Goal: Answer question/provide support: Share knowledge or assist other users

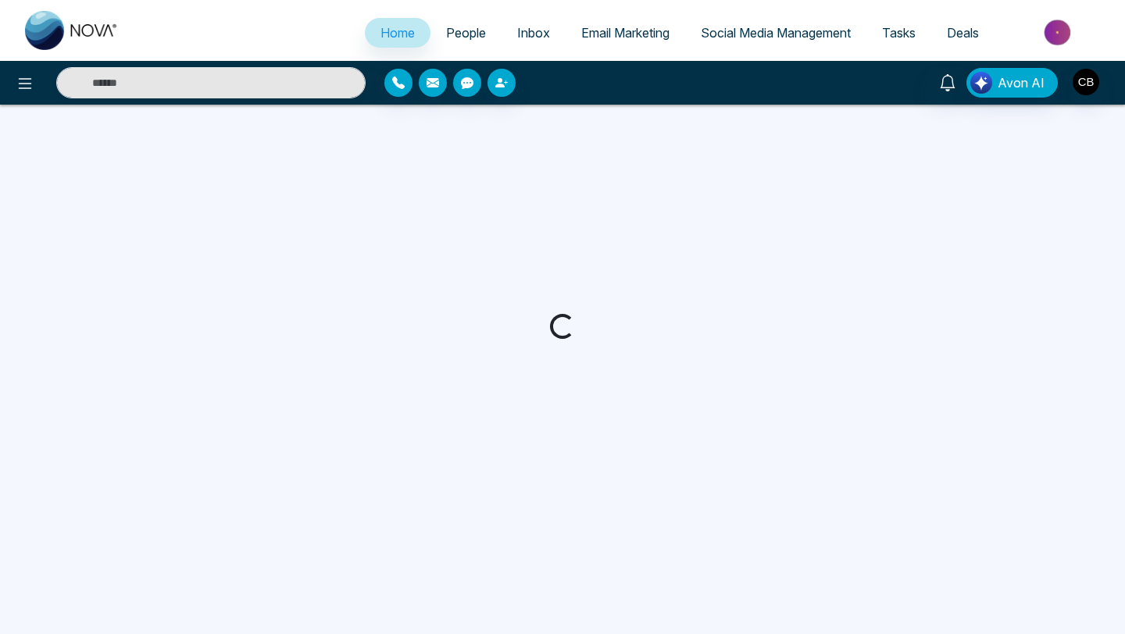
select select "*"
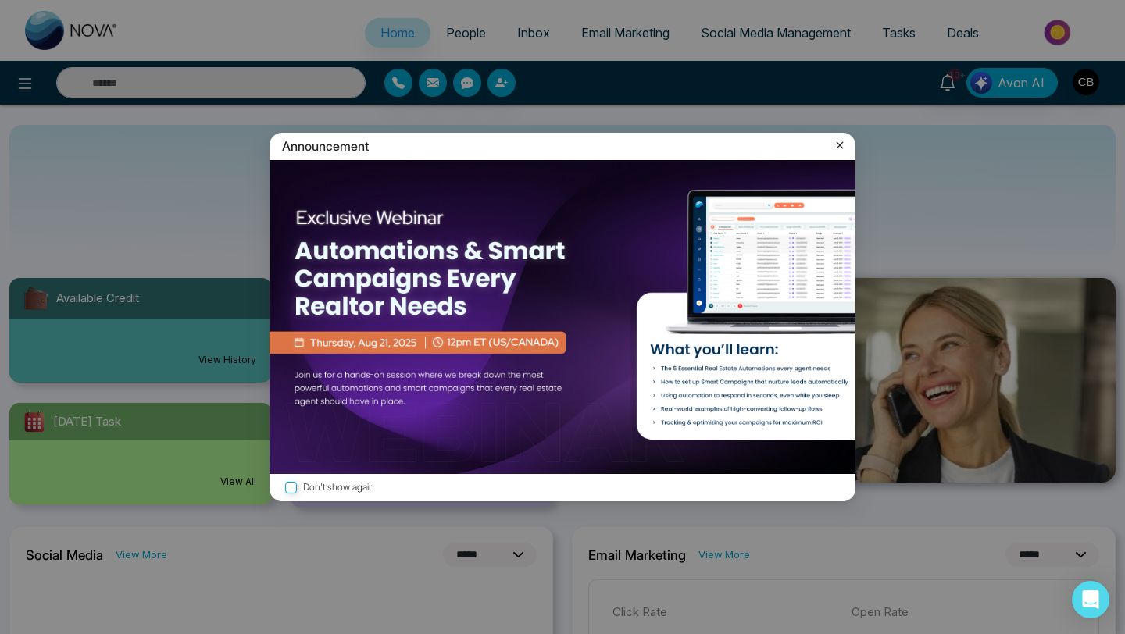
click at [838, 145] on icon at bounding box center [840, 145] width 7 height 7
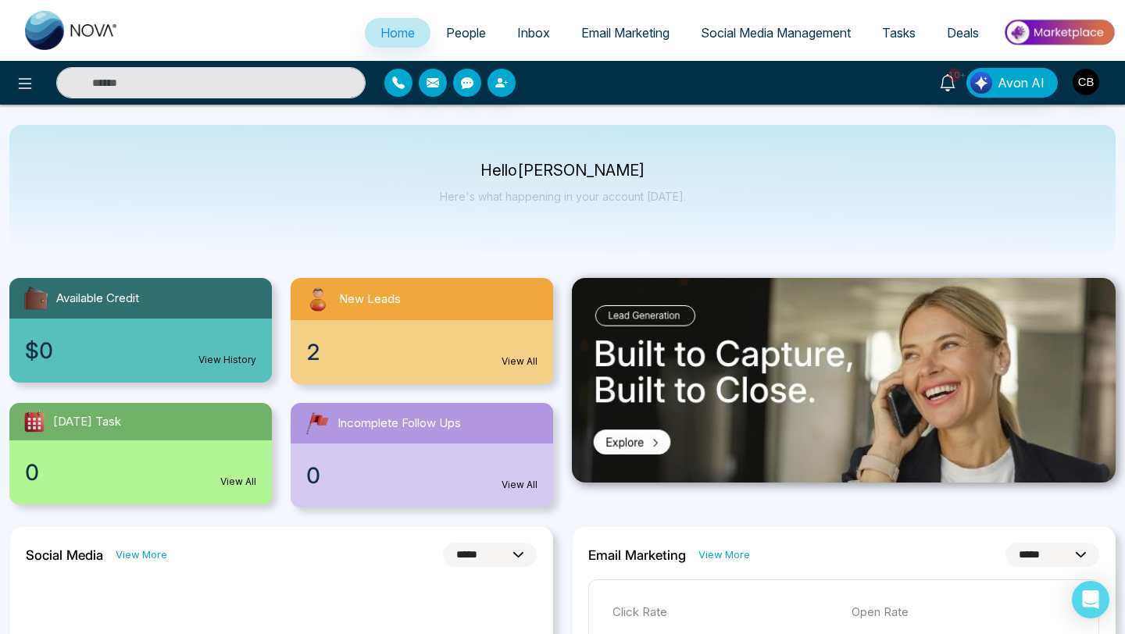
click at [510, 359] on link "View All" at bounding box center [520, 362] width 36 height 14
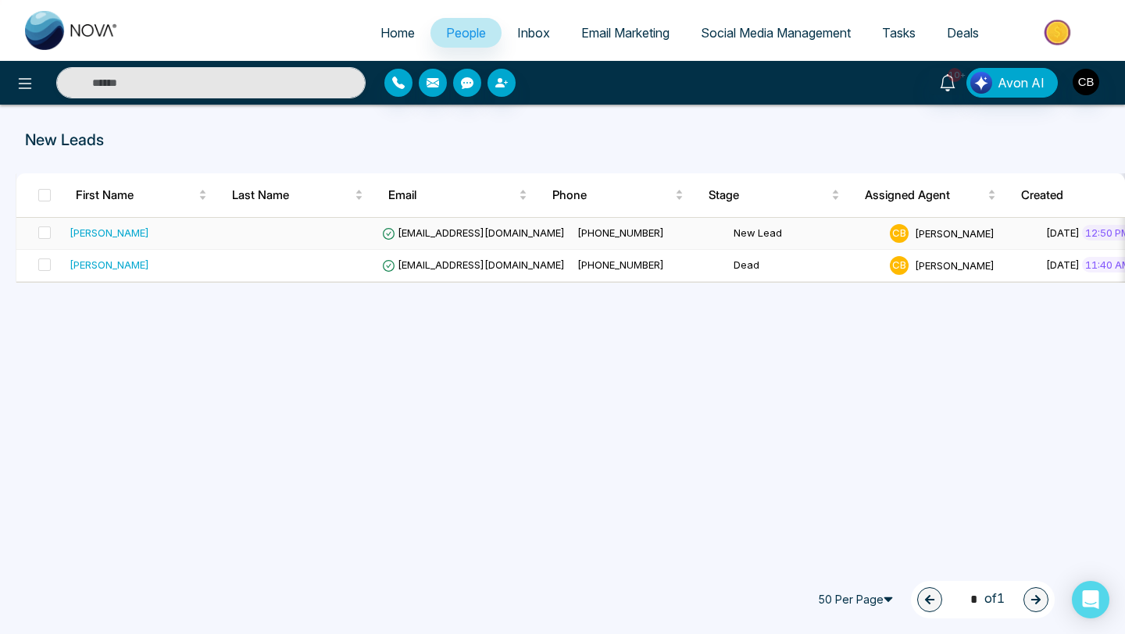
click at [120, 233] on div "[PERSON_NAME]" at bounding box center [110, 233] width 80 height 16
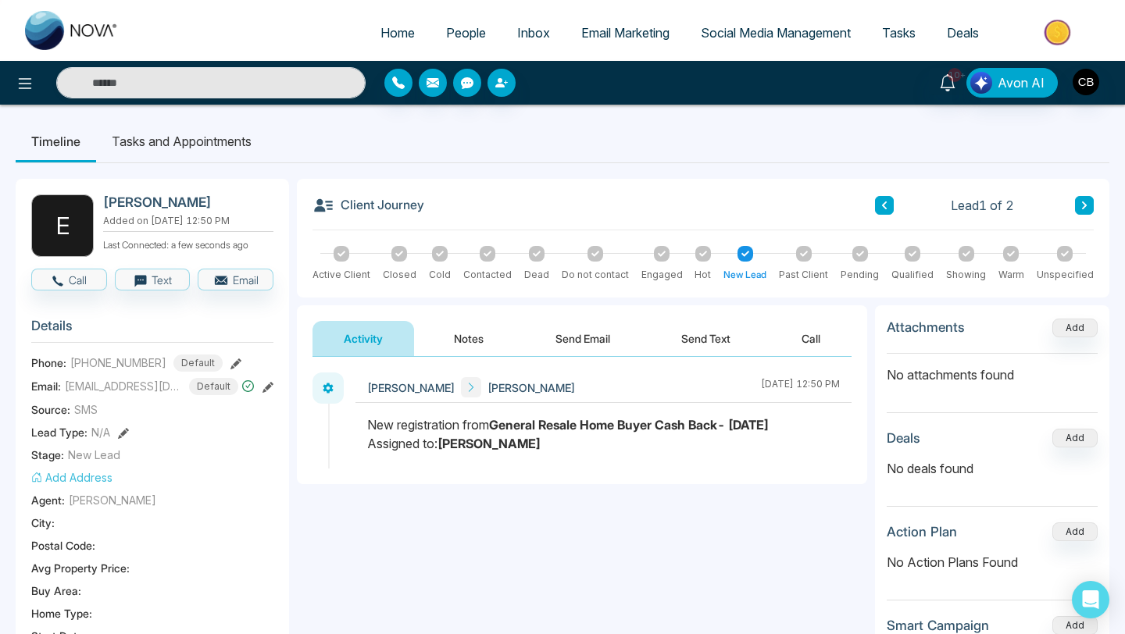
click at [230, 363] on icon at bounding box center [235, 364] width 11 height 11
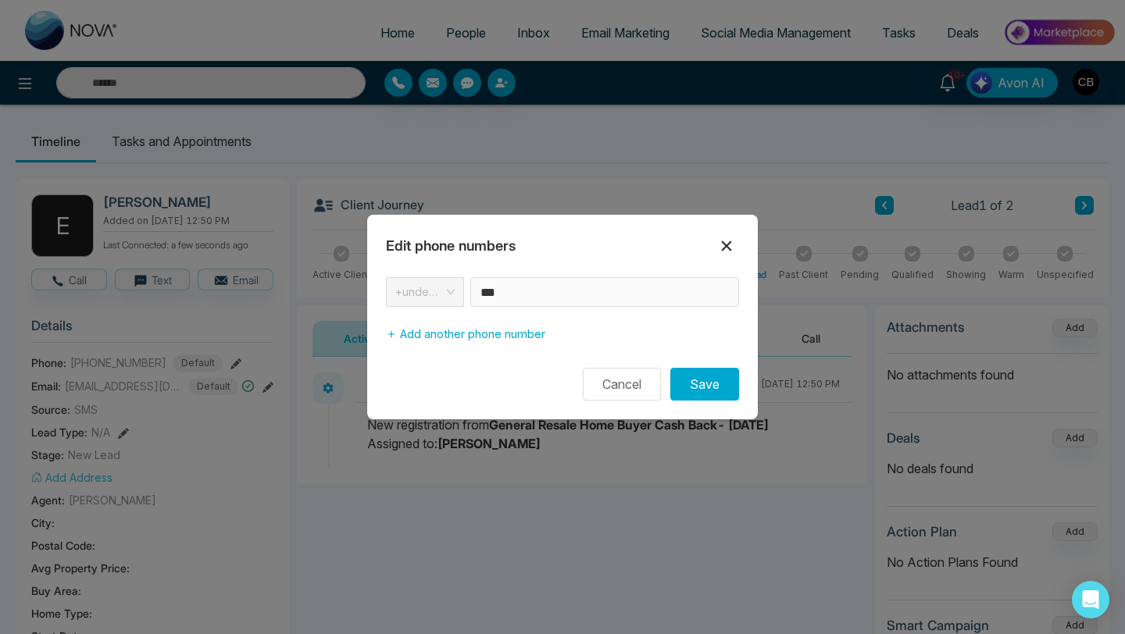
click at [727, 244] on icon at bounding box center [726, 246] width 19 height 19
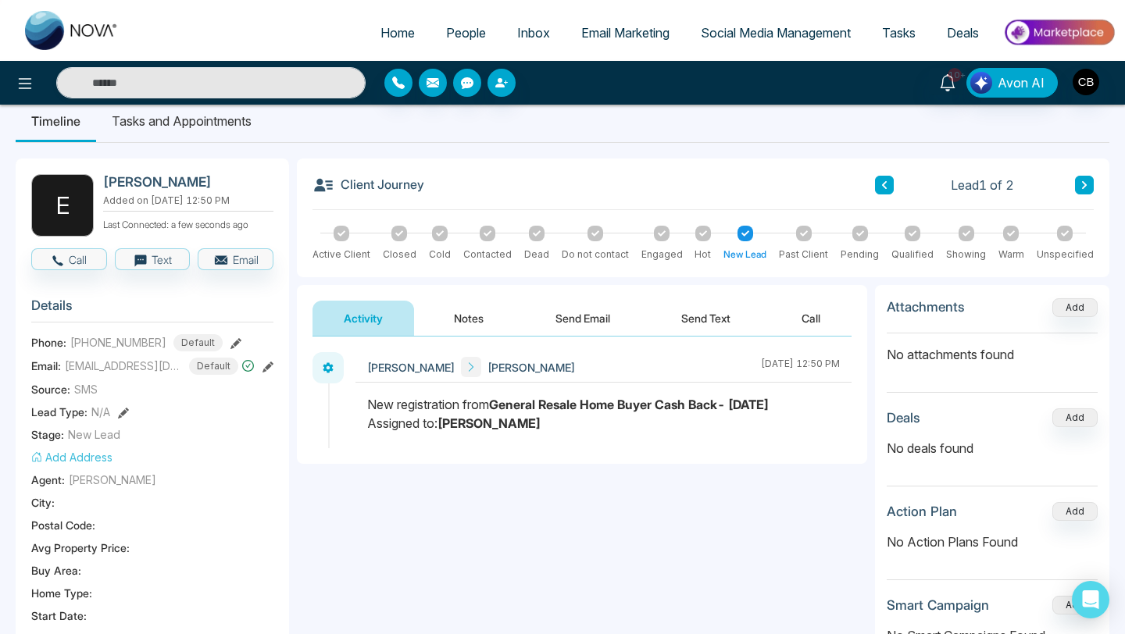
scroll to position [6, 0]
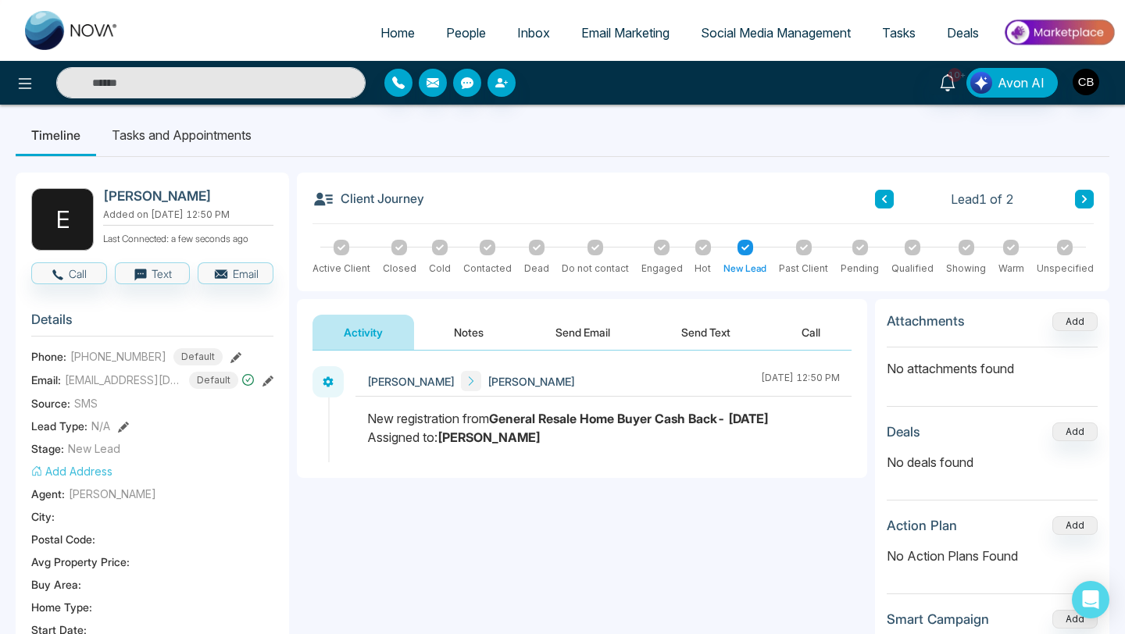
click at [470, 326] on button "Notes" at bounding box center [469, 332] width 92 height 35
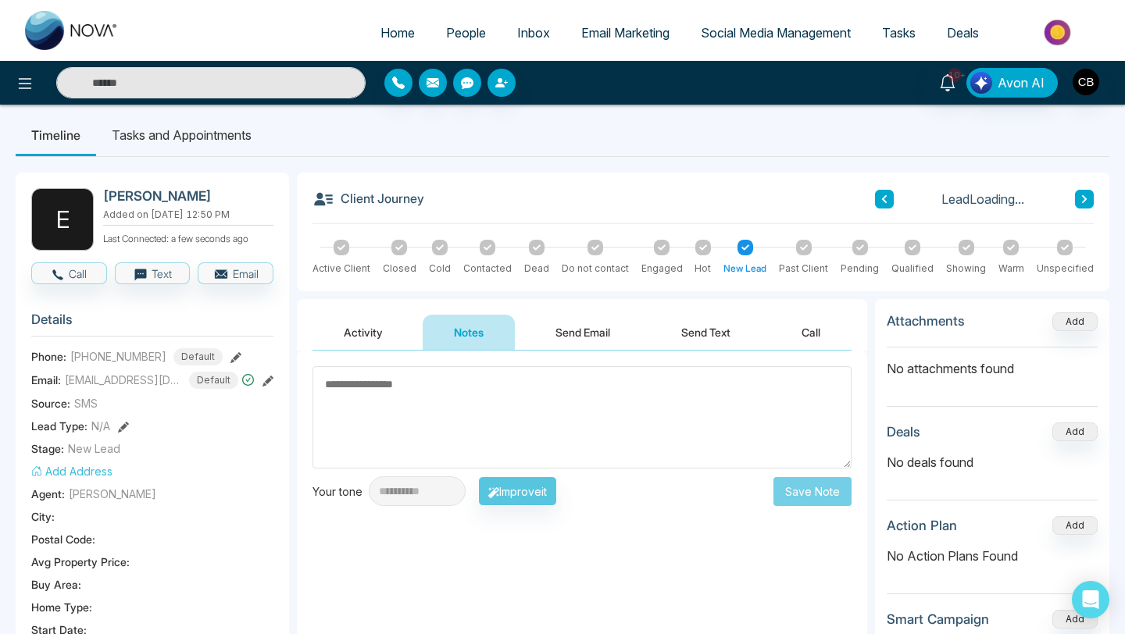
click at [334, 390] on textarea at bounding box center [582, 417] width 539 height 102
type textarea "*"
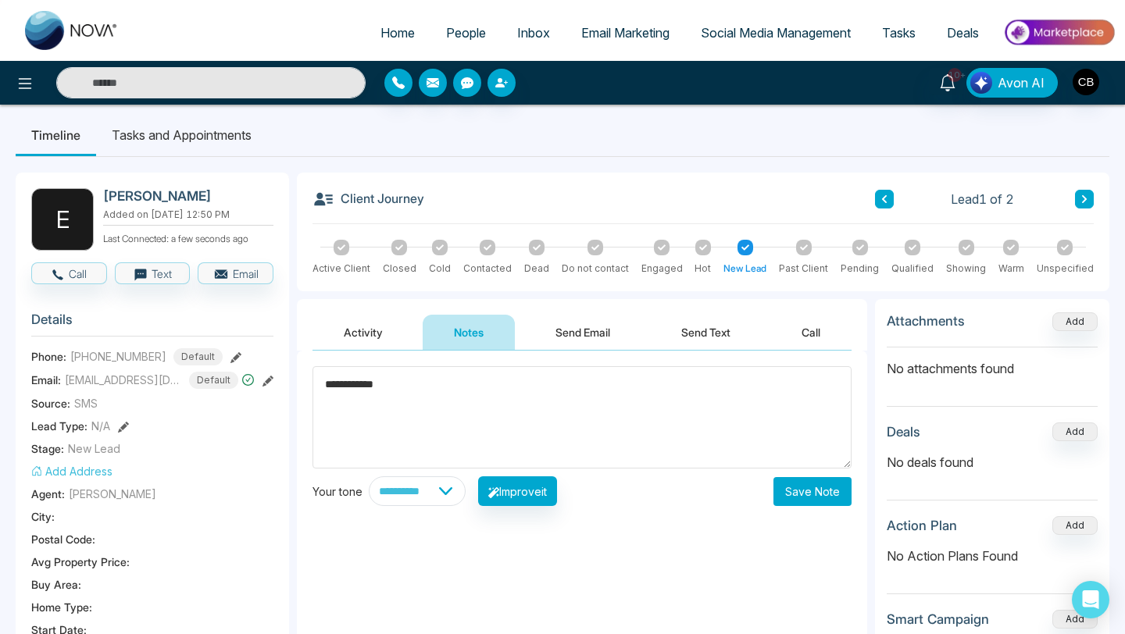
type textarea "**********"
click at [797, 491] on button "Save Note" at bounding box center [812, 491] width 78 height 29
